Goal: Task Accomplishment & Management: Manage account settings

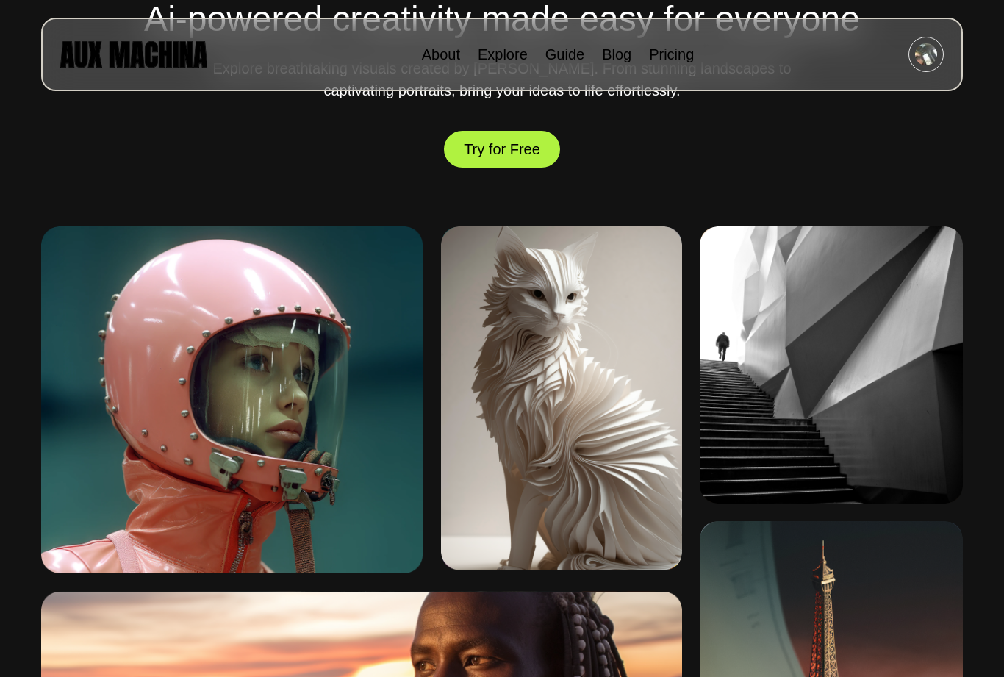
scroll to position [654, 0]
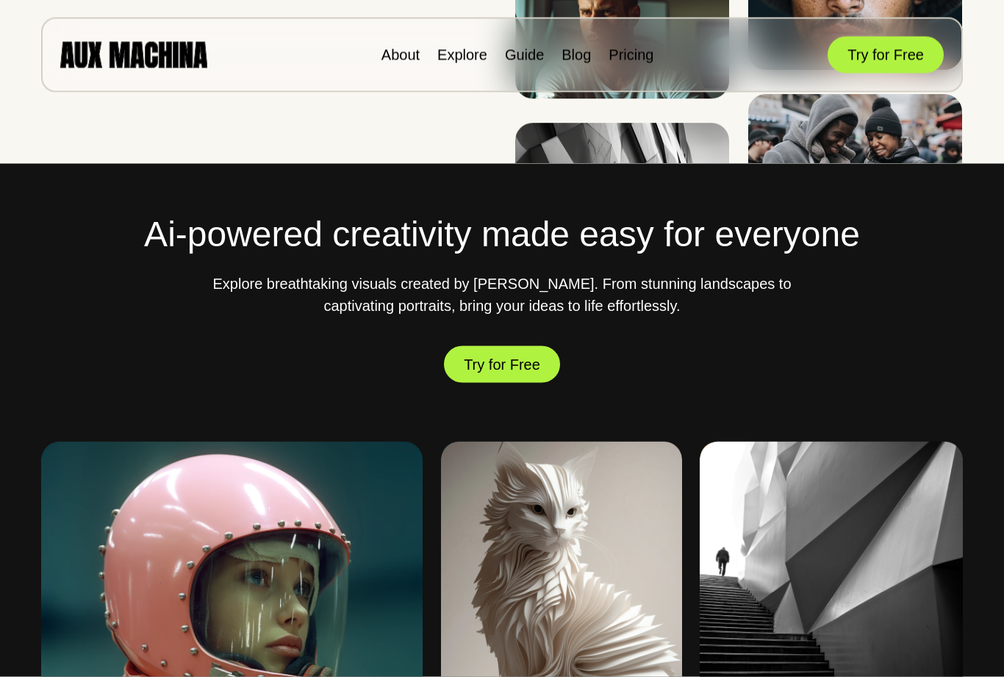
scroll to position [412, 0]
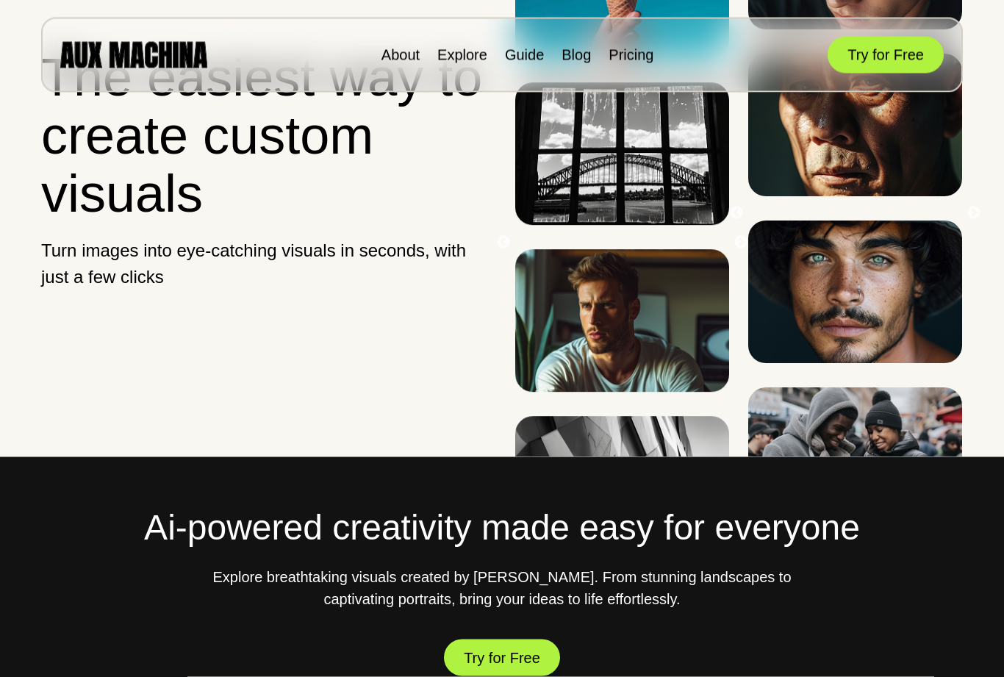
scroll to position [116, 0]
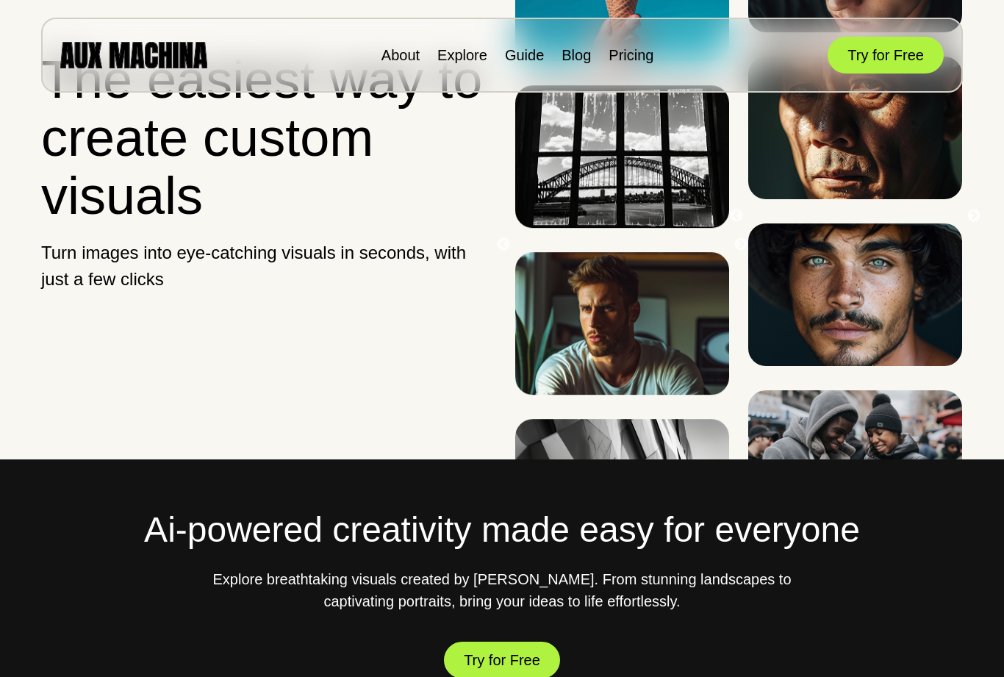
click at [886, 54] on button "Try for Free" at bounding box center [886, 55] width 116 height 37
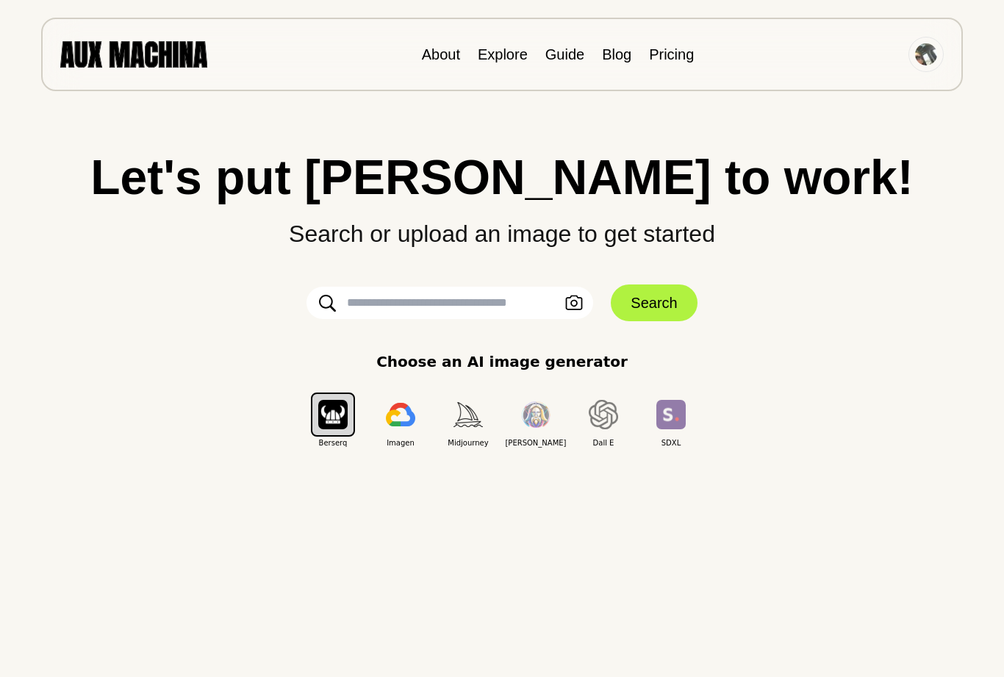
click at [465, 302] on input "text" at bounding box center [450, 303] width 287 height 32
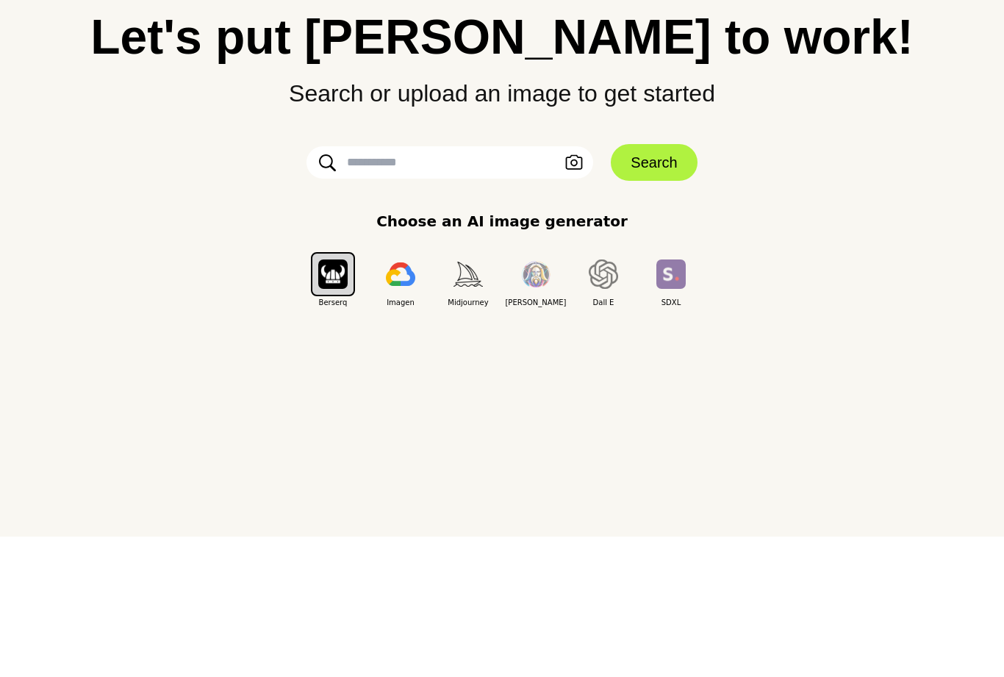
paste input "**********"
type input "**********"
click at [655, 284] on button "Search" at bounding box center [654, 302] width 86 height 37
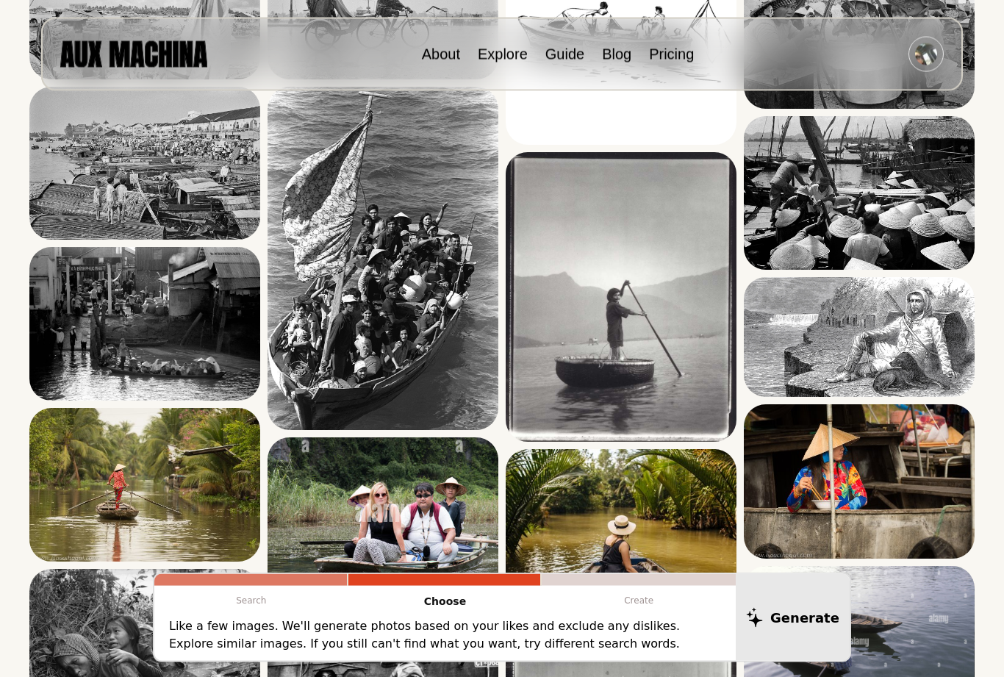
scroll to position [950, 0]
click at [657, 390] on img at bounding box center [621, 297] width 231 height 290
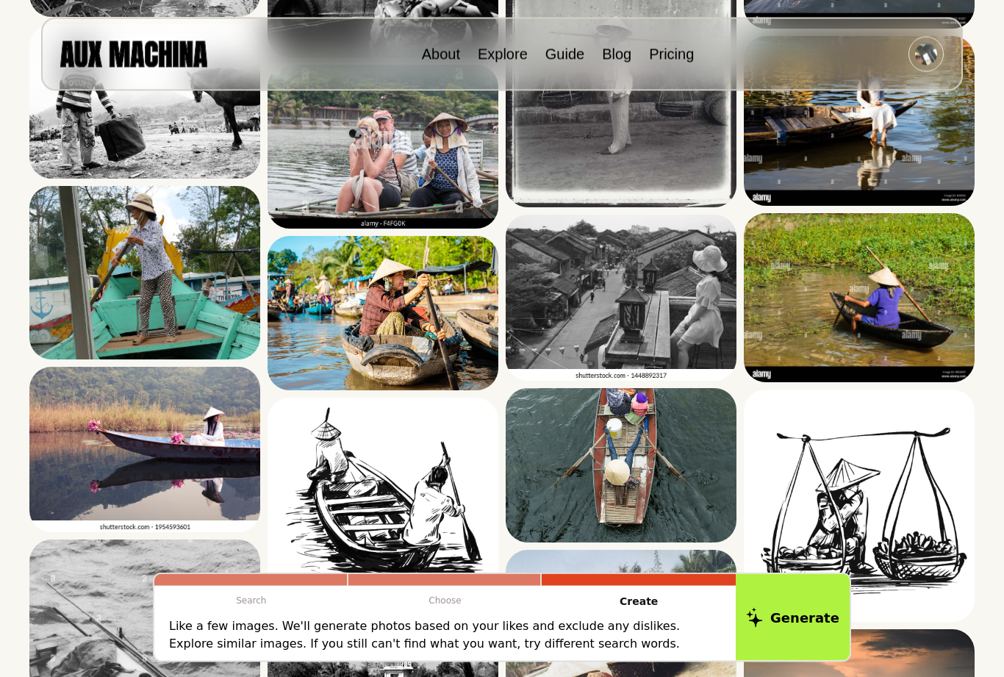
scroll to position [1656, 0]
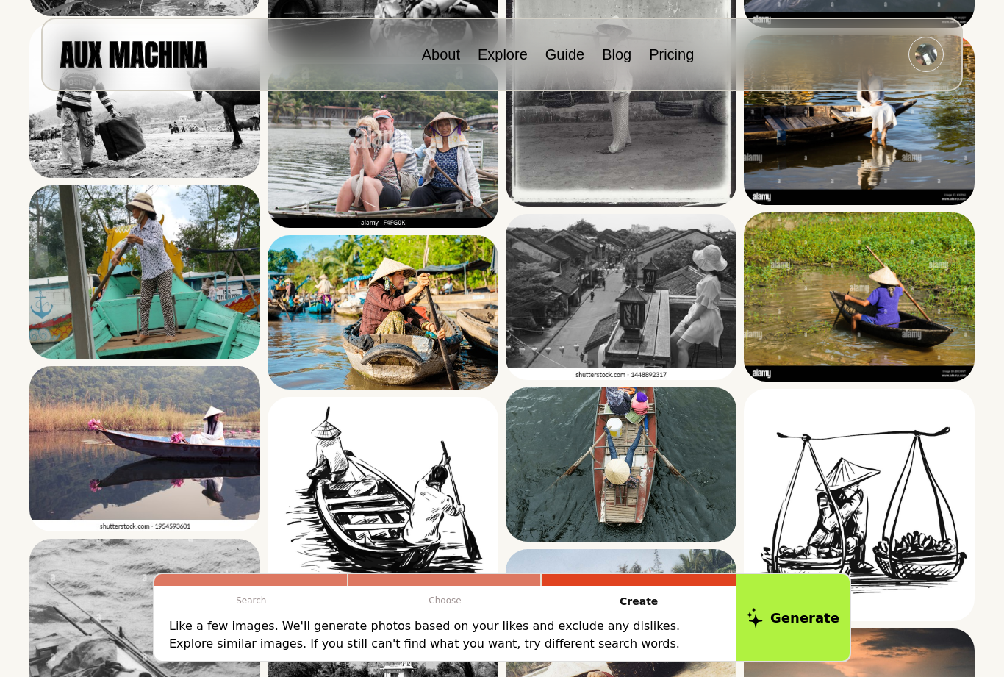
click at [694, 332] on img at bounding box center [621, 297] width 231 height 166
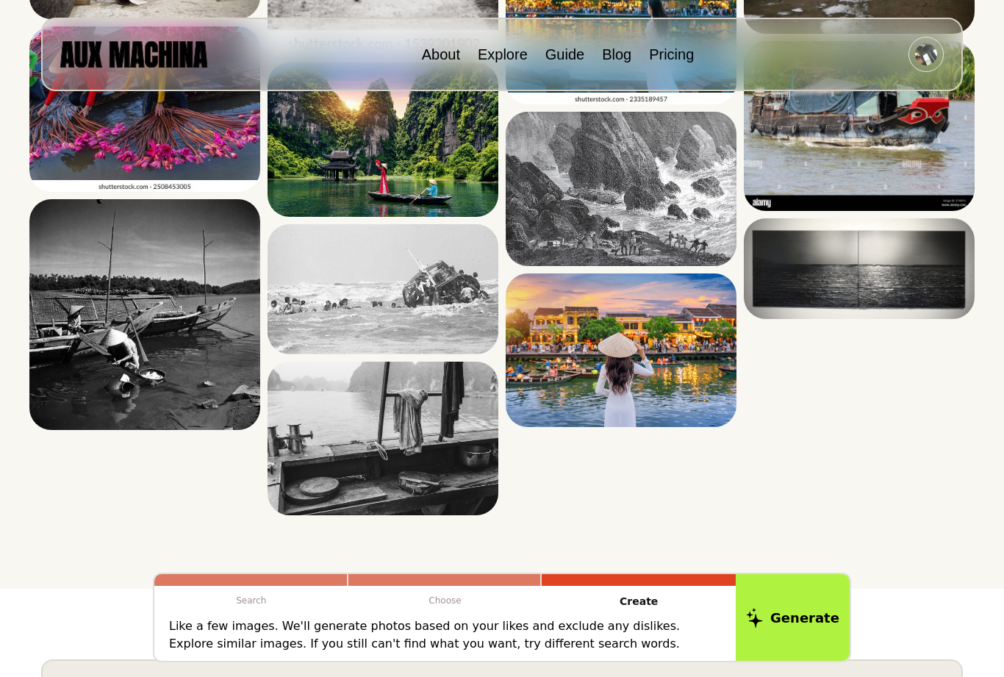
scroll to position [3613, 0]
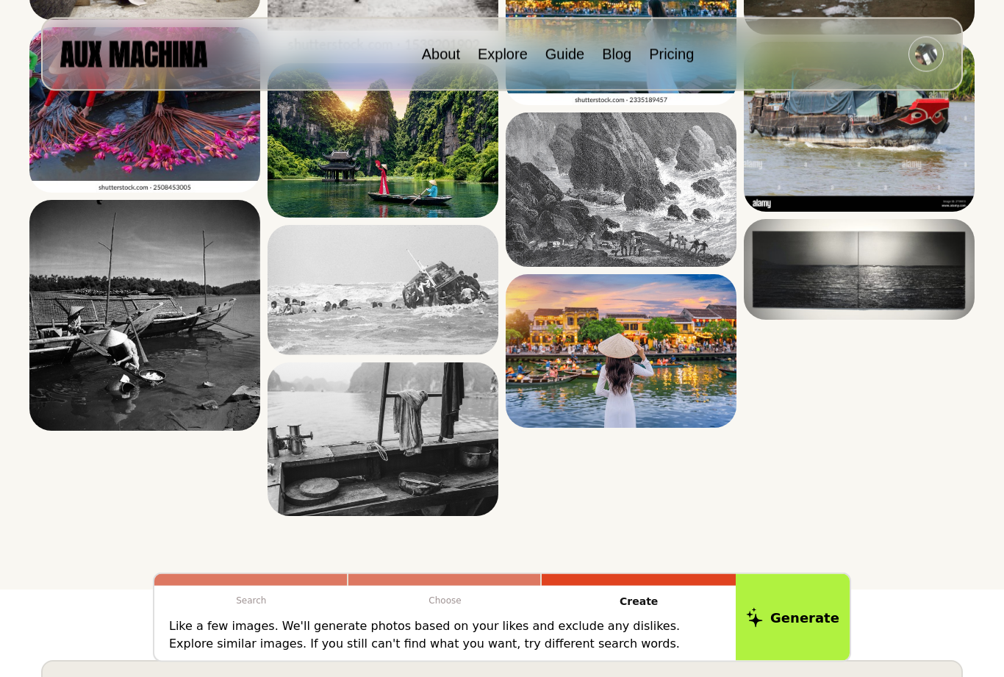
click at [869, 287] on img at bounding box center [859, 270] width 231 height 101
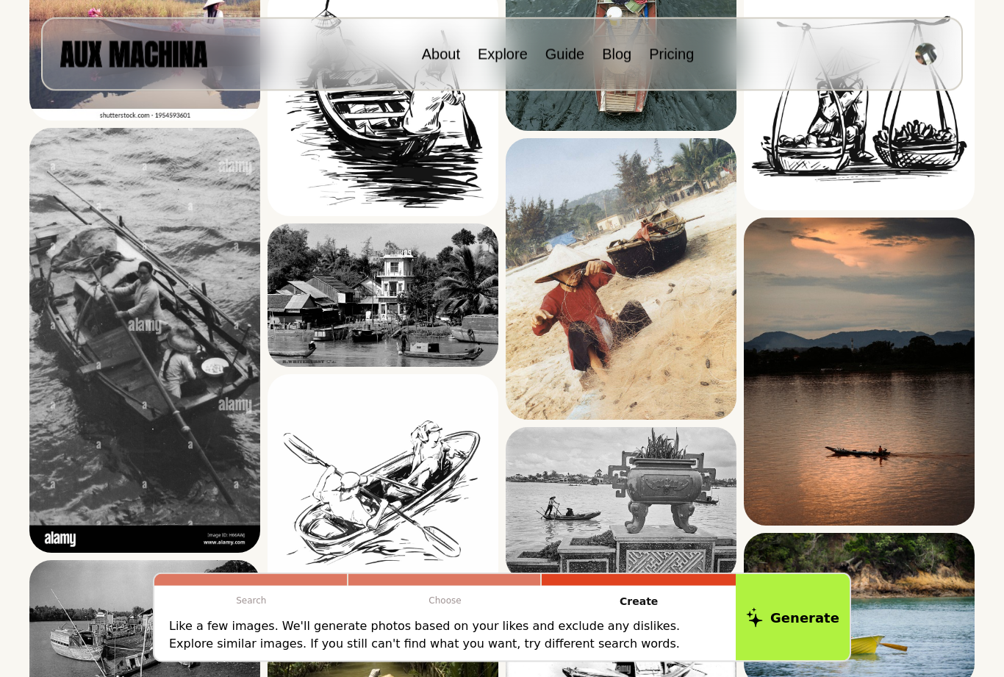
scroll to position [2067, 0]
click at [790, 628] on button "Generate" at bounding box center [793, 617] width 114 height 87
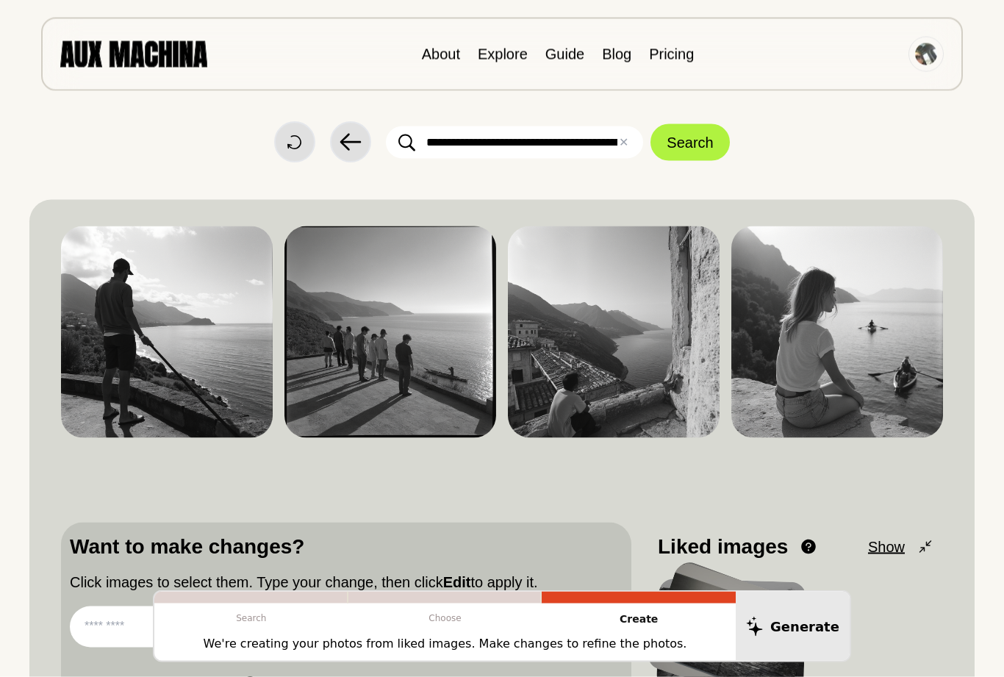
scroll to position [0, 0]
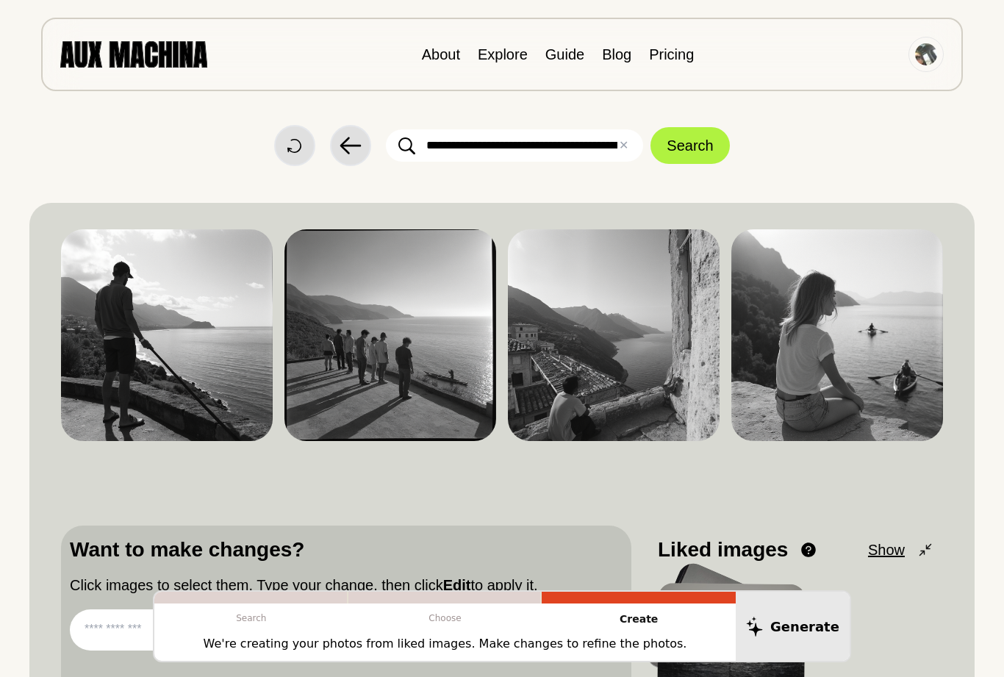
click at [929, 51] on img at bounding box center [926, 54] width 22 height 22
click at [856, 82] on li "Dashboard" at bounding box center [870, 88] width 147 height 32
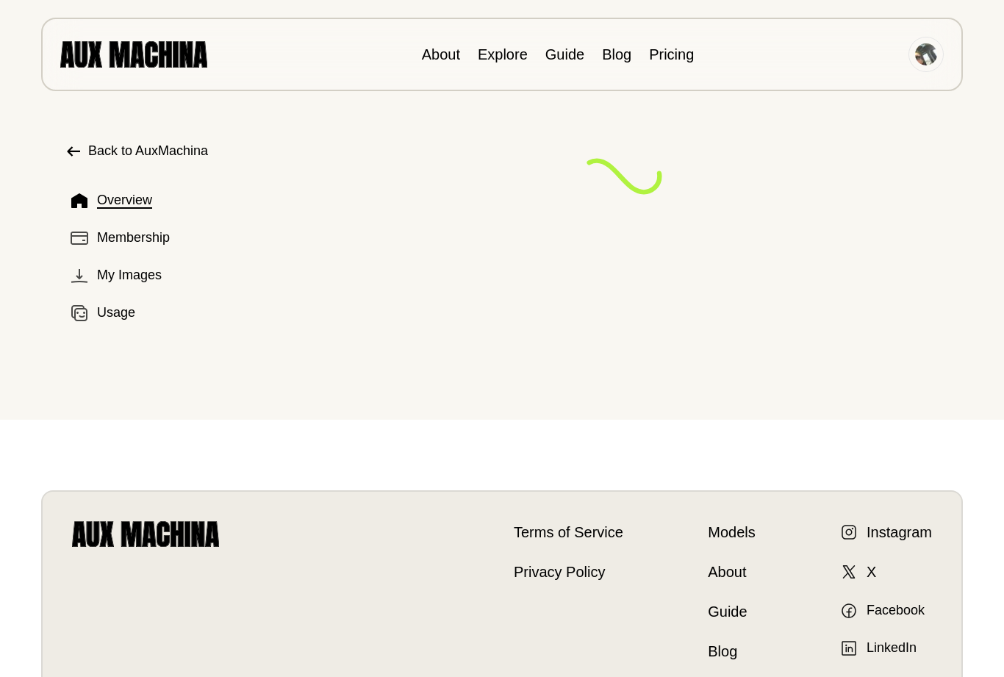
click at [148, 248] on button "Membership" at bounding box center [160, 238] width 190 height 32
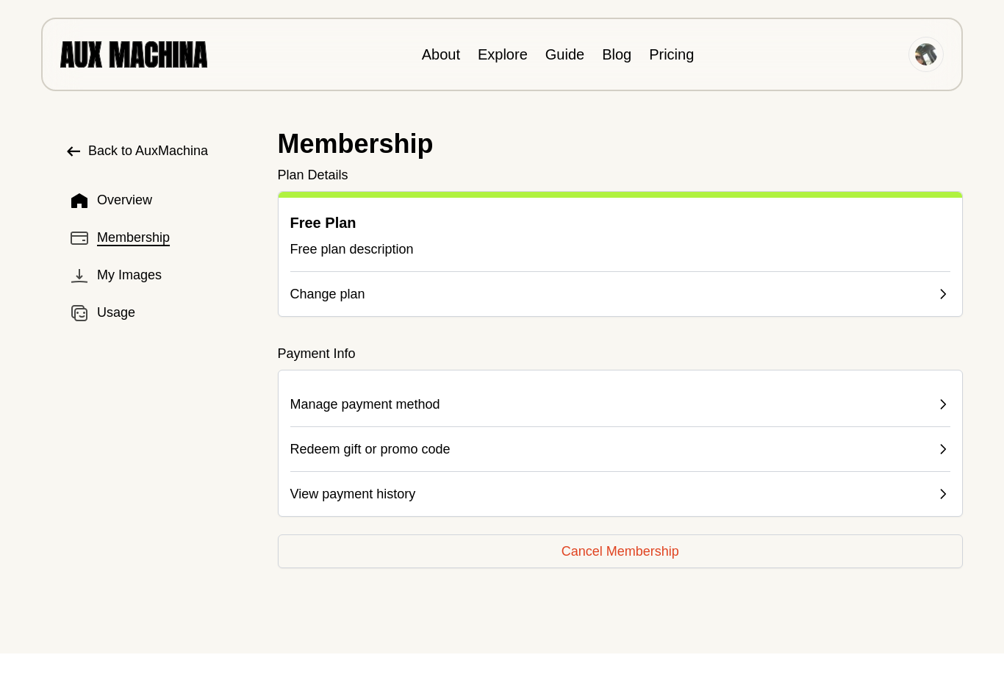
click at [610, 554] on button "Cancel Membership" at bounding box center [621, 551] width 686 height 34
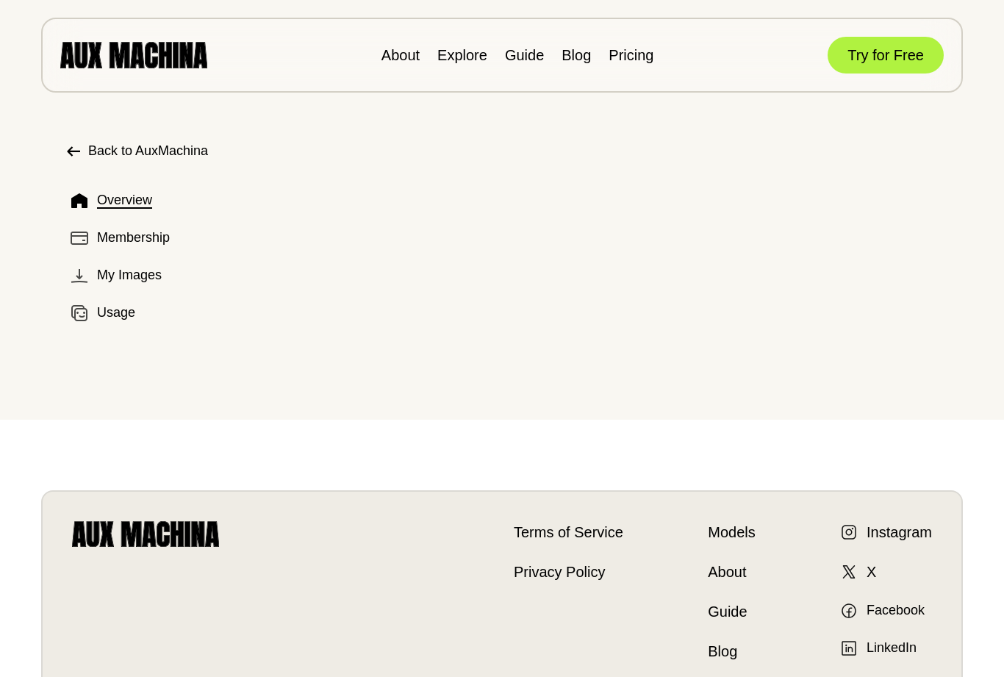
click at [112, 319] on span "Usage" at bounding box center [116, 313] width 38 height 20
click at [143, 246] on span "Membership" at bounding box center [133, 238] width 73 height 20
